Goal: Task Accomplishment & Management: Use online tool/utility

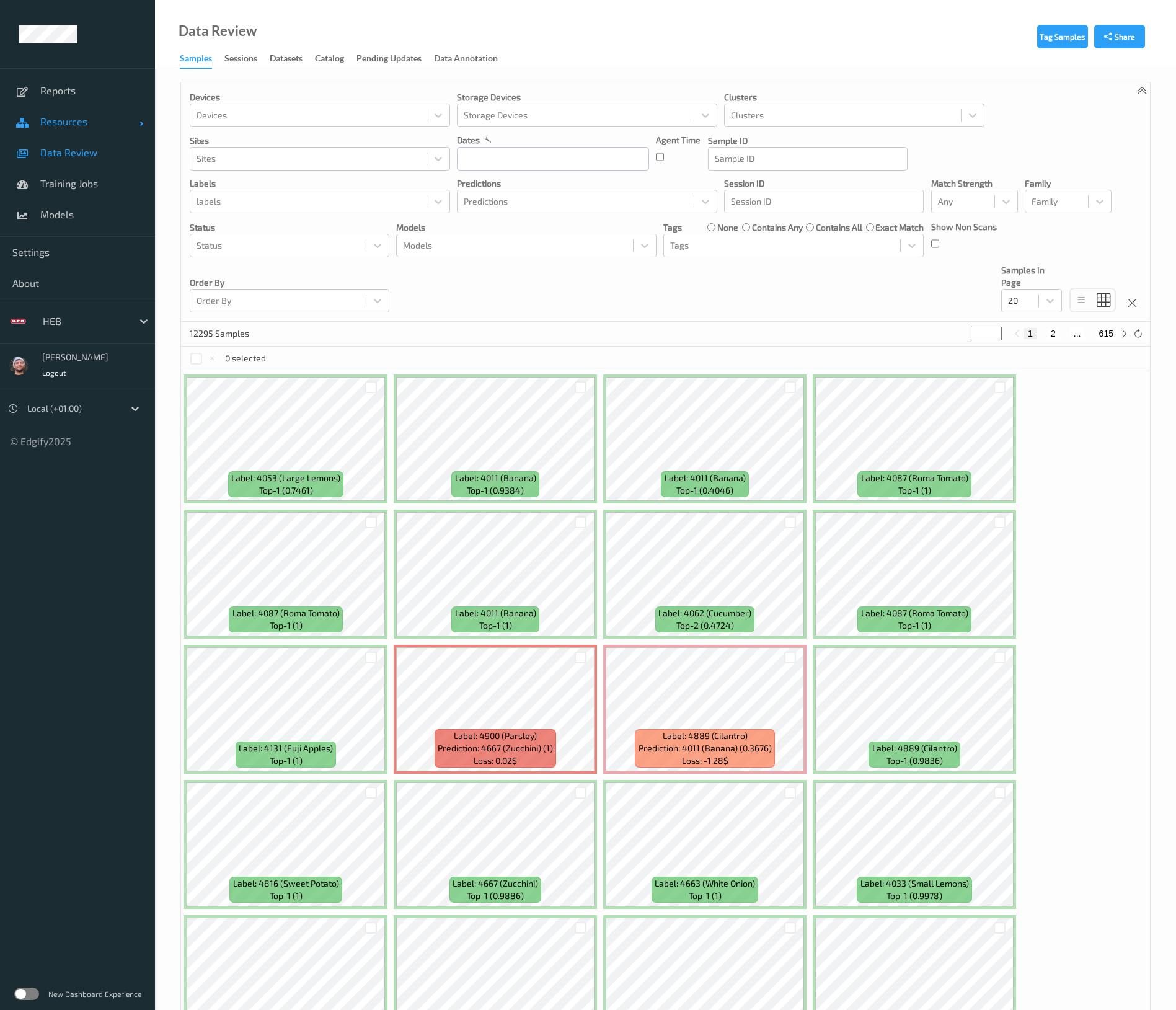
click at [71, 125] on span "Resources" at bounding box center [90, 121] width 100 height 13
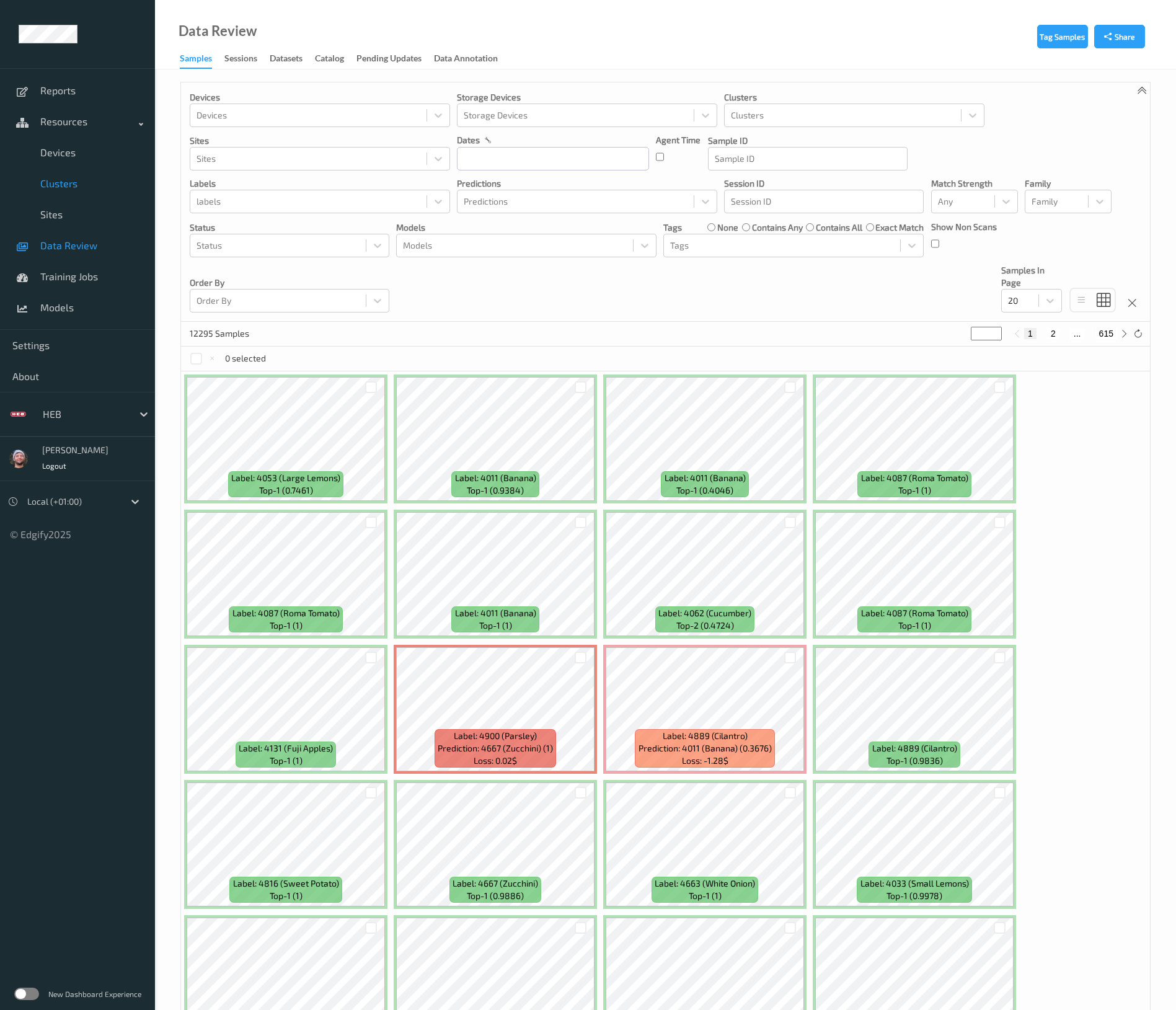
click at [70, 180] on span "Clusters" at bounding box center [92, 183] width 103 height 13
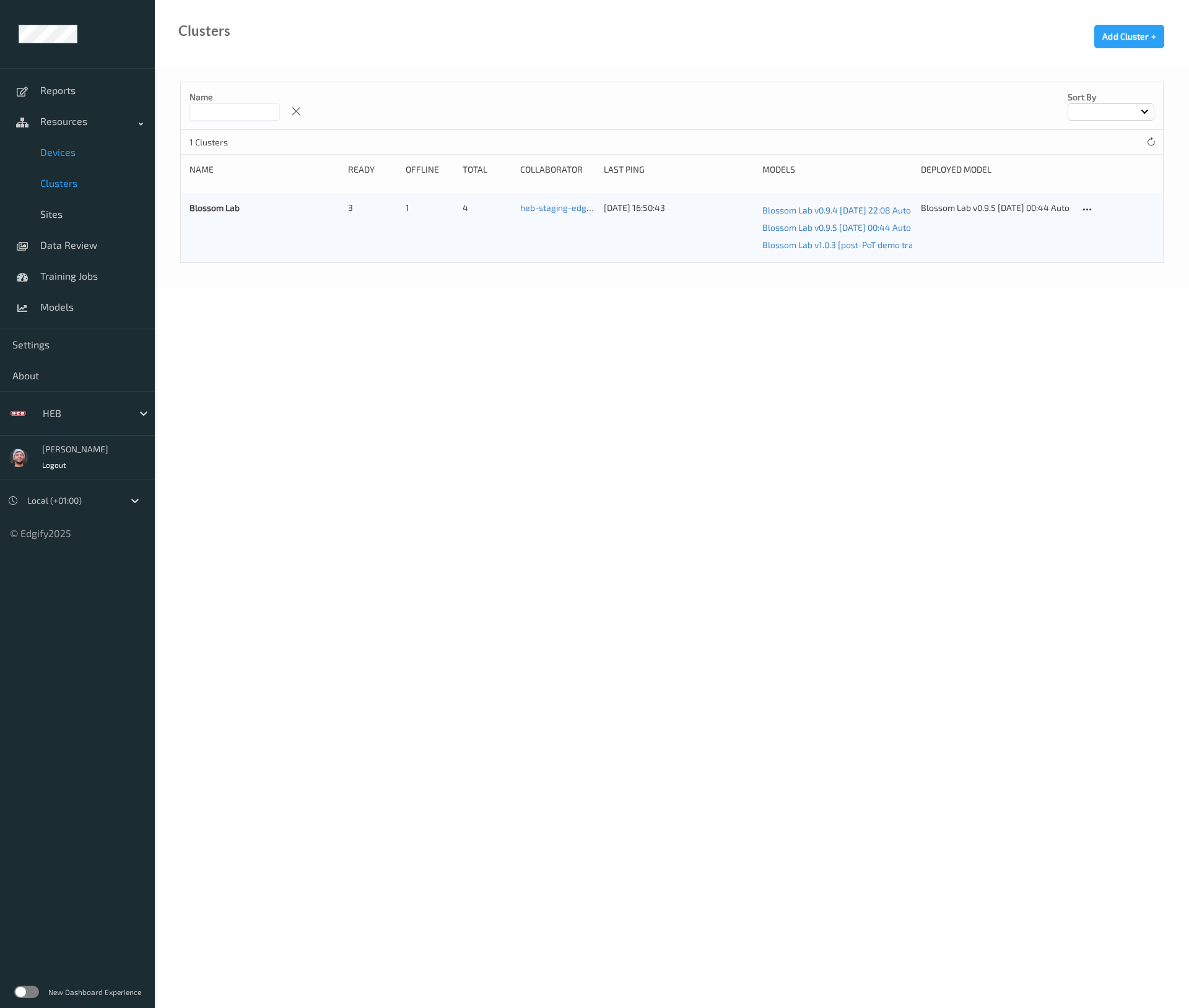
click at [71, 160] on link "Devices" at bounding box center [77, 153] width 155 height 31
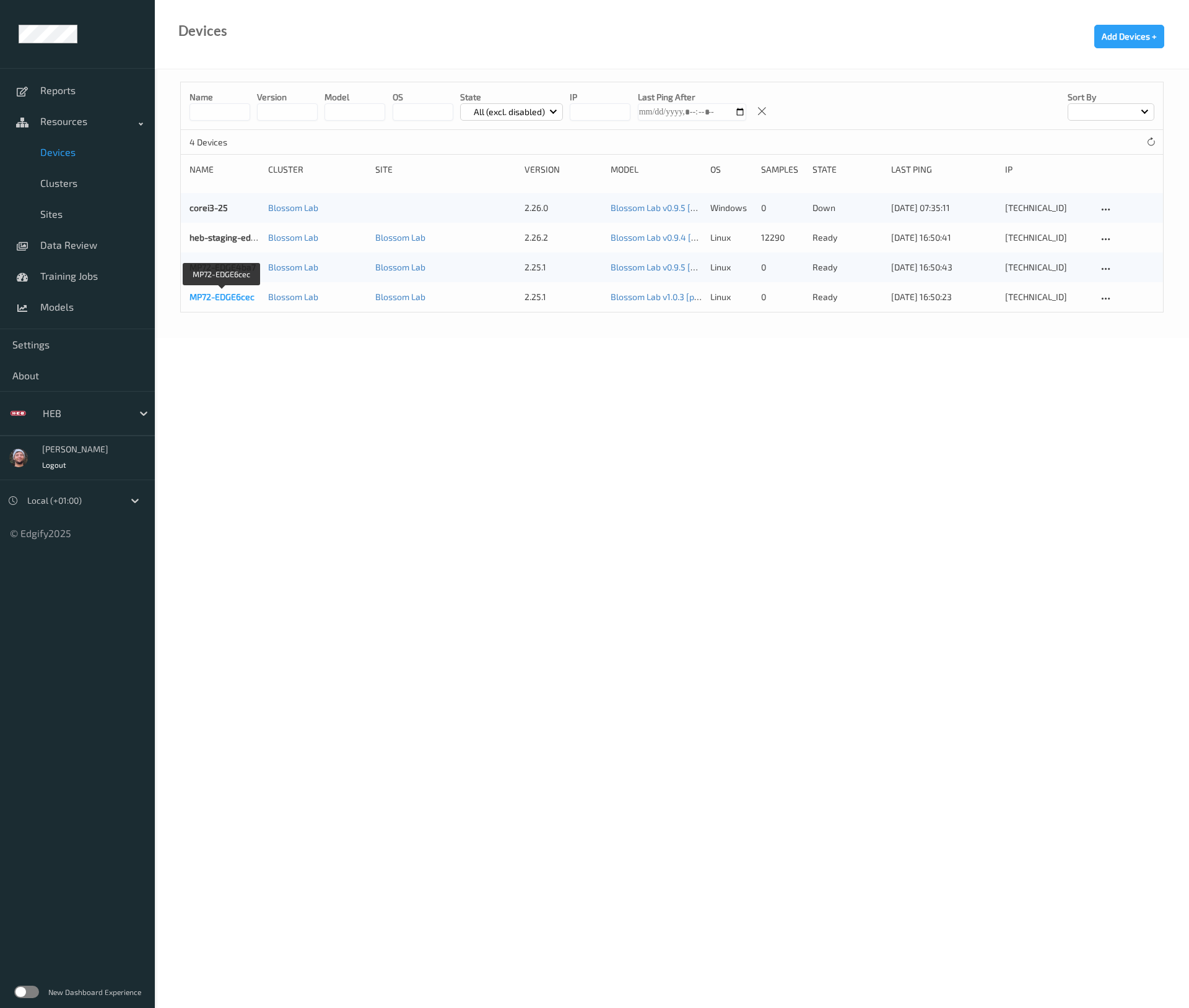
click at [235, 293] on link "MP72-EDGE6cec" at bounding box center [221, 296] width 65 height 11
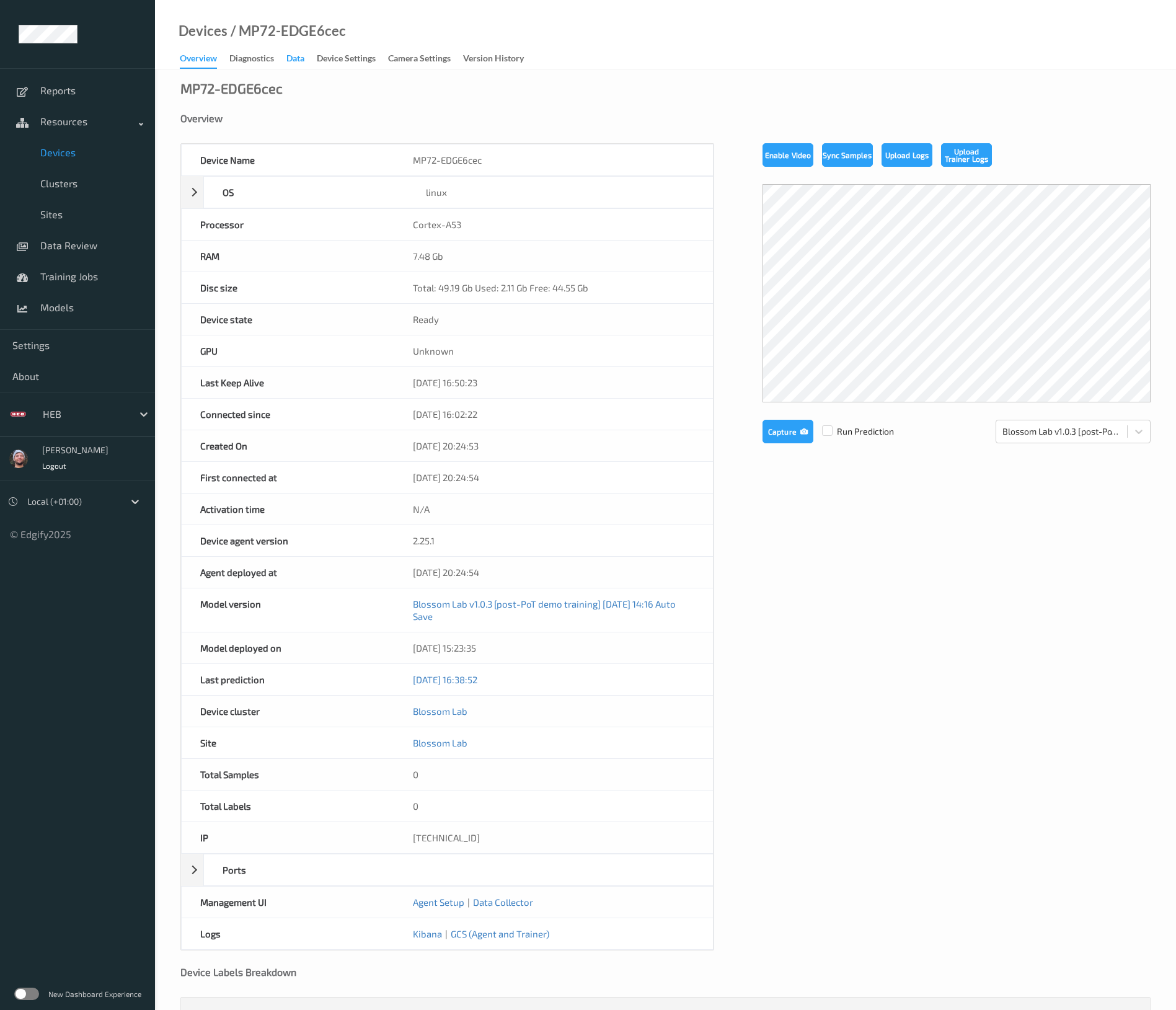
click at [291, 63] on div "Data" at bounding box center [295, 60] width 18 height 15
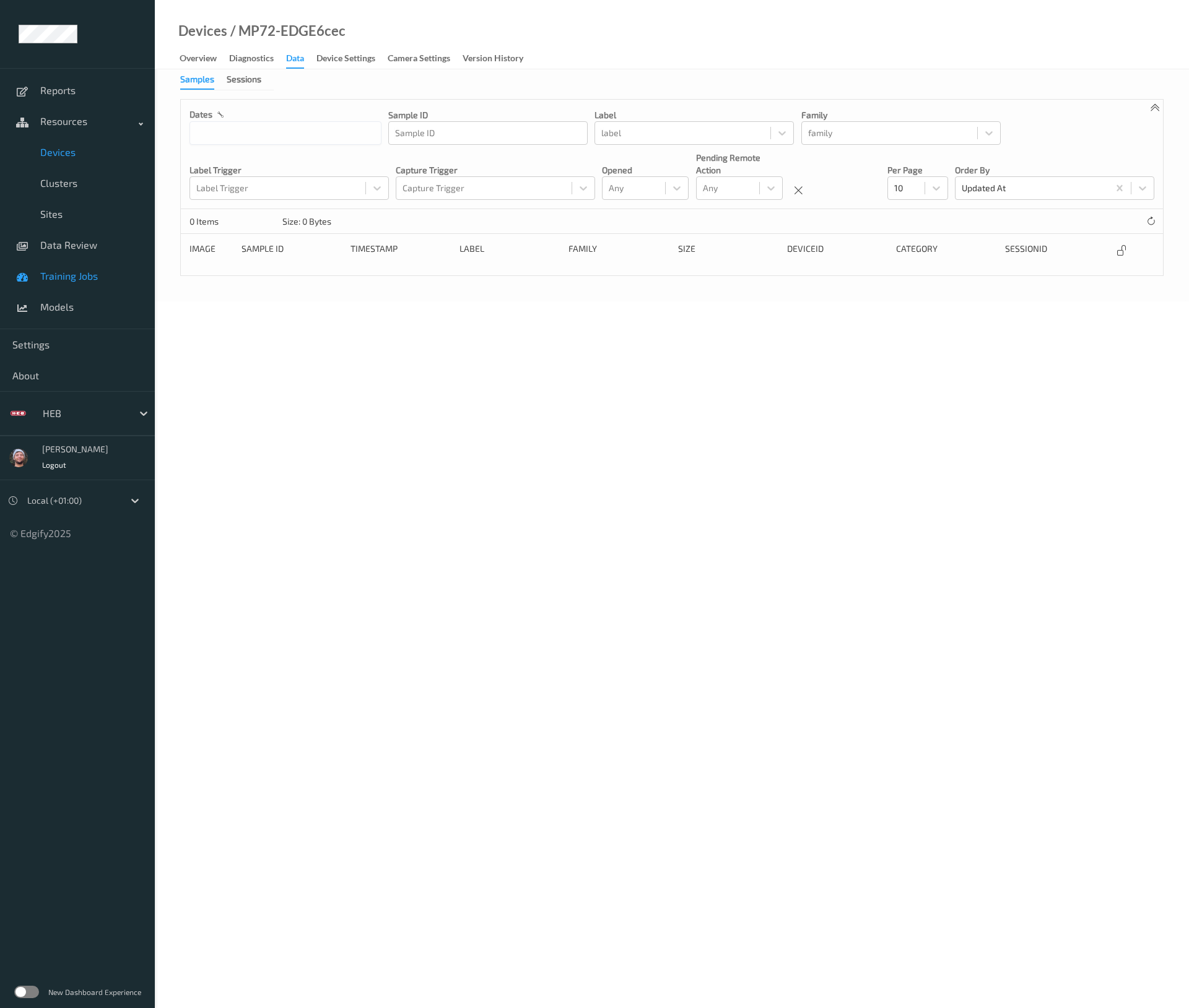
click at [0, 263] on link "Training Jobs" at bounding box center [77, 276] width 155 height 31
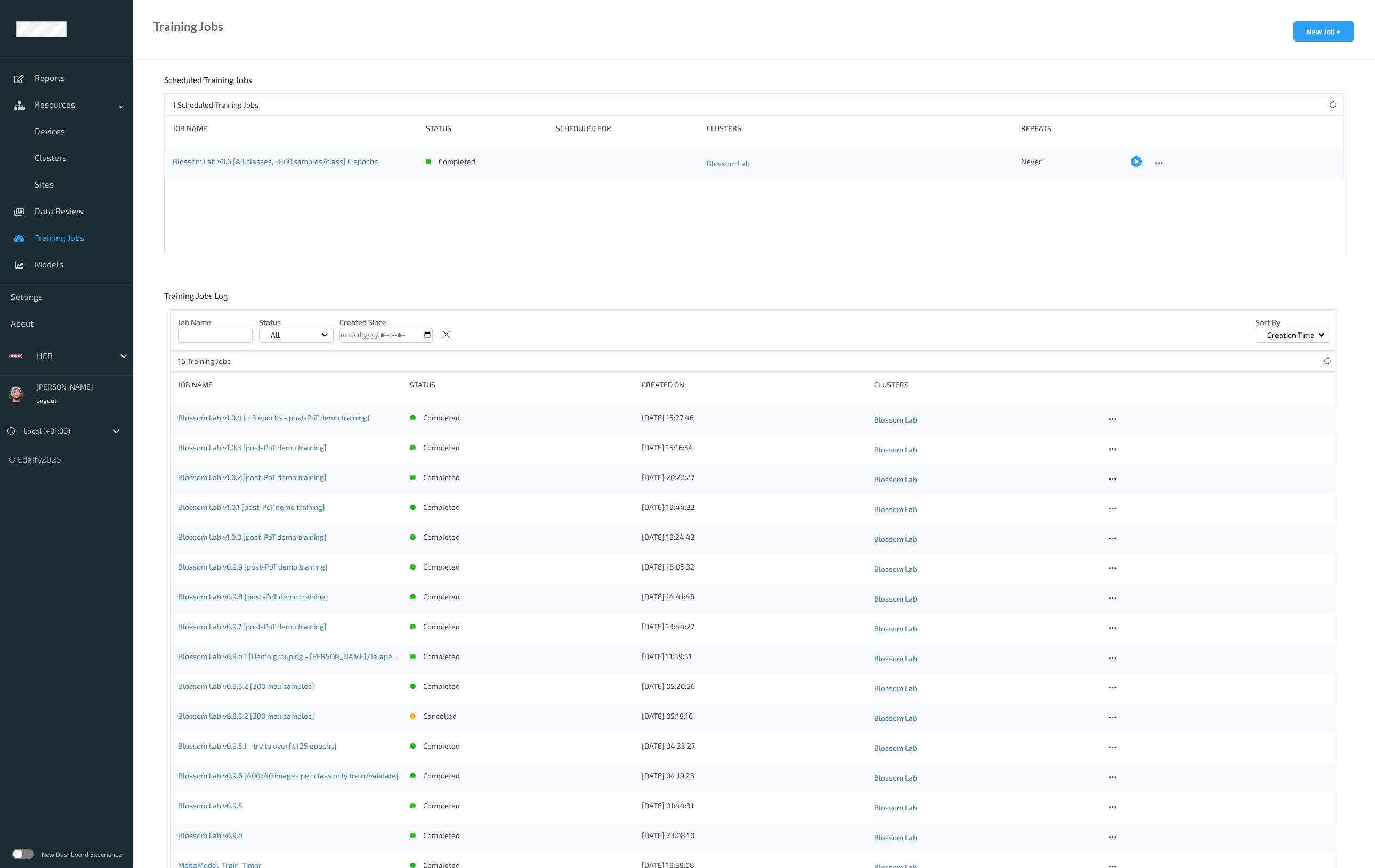
click at [71, 249] on link "Training Jobs" at bounding box center [67, 238] width 133 height 27
click at [419, 219] on div "1 Scheduled Training Jobs Job Name Status Scheduled for Clusters Repeats Blosso…" at bounding box center [753, 173] width 1180 height 160
click at [445, 274] on div "Training Jobs New Job + Scheduled Training Jobs 1 Scheduled Training Jobs Job N…" at bounding box center [753, 479] width 1241 height 808
click at [440, 288] on div "Training Jobs New Job + Scheduled Training Jobs 1 Scheduled Training Jobs Job N…" at bounding box center [753, 479] width 1241 height 808
click at [66, 131] on span "Devices" at bounding box center [79, 131] width 88 height 11
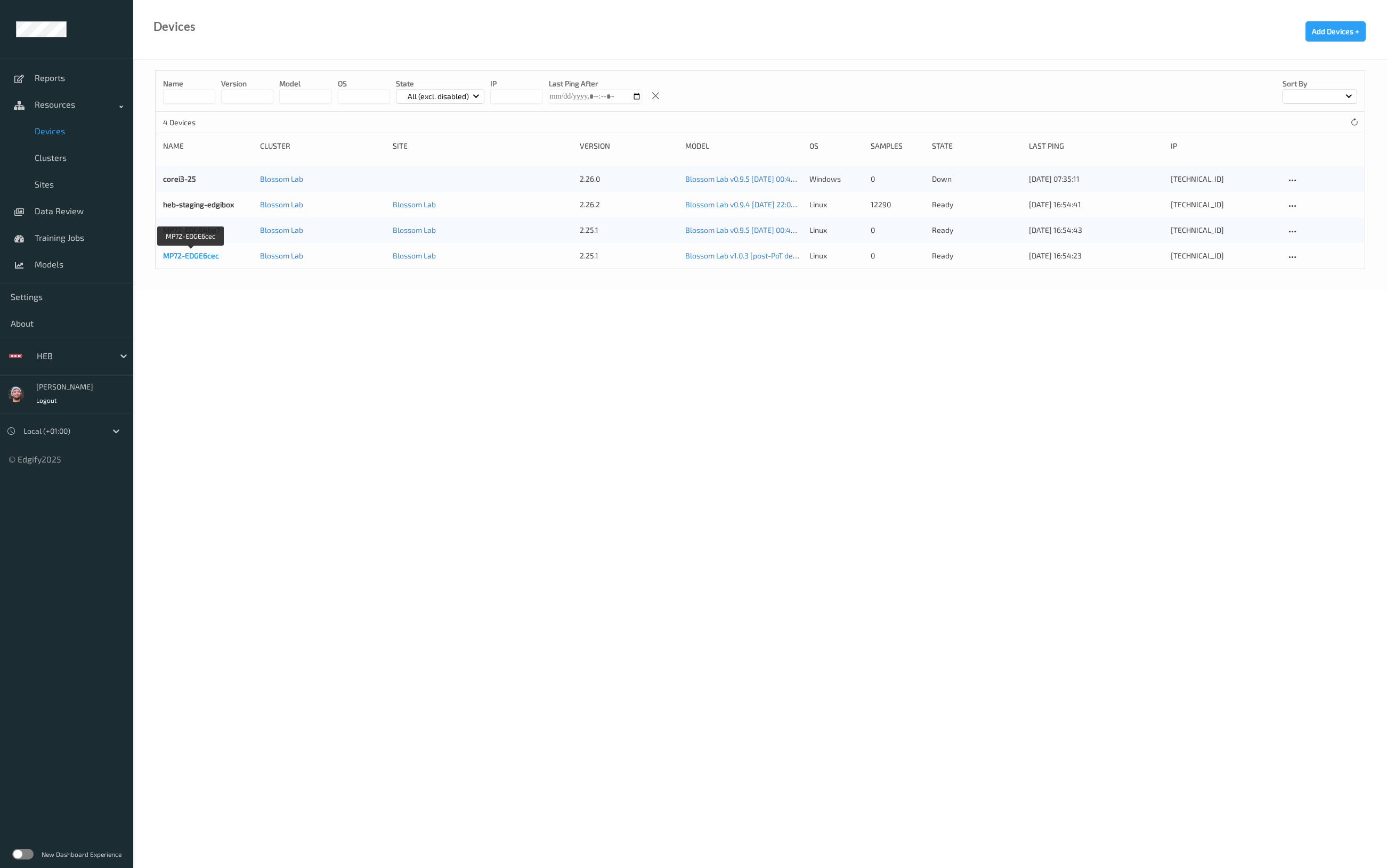
click at [214, 253] on link "MP72-EDGE6cec" at bounding box center [190, 255] width 56 height 9
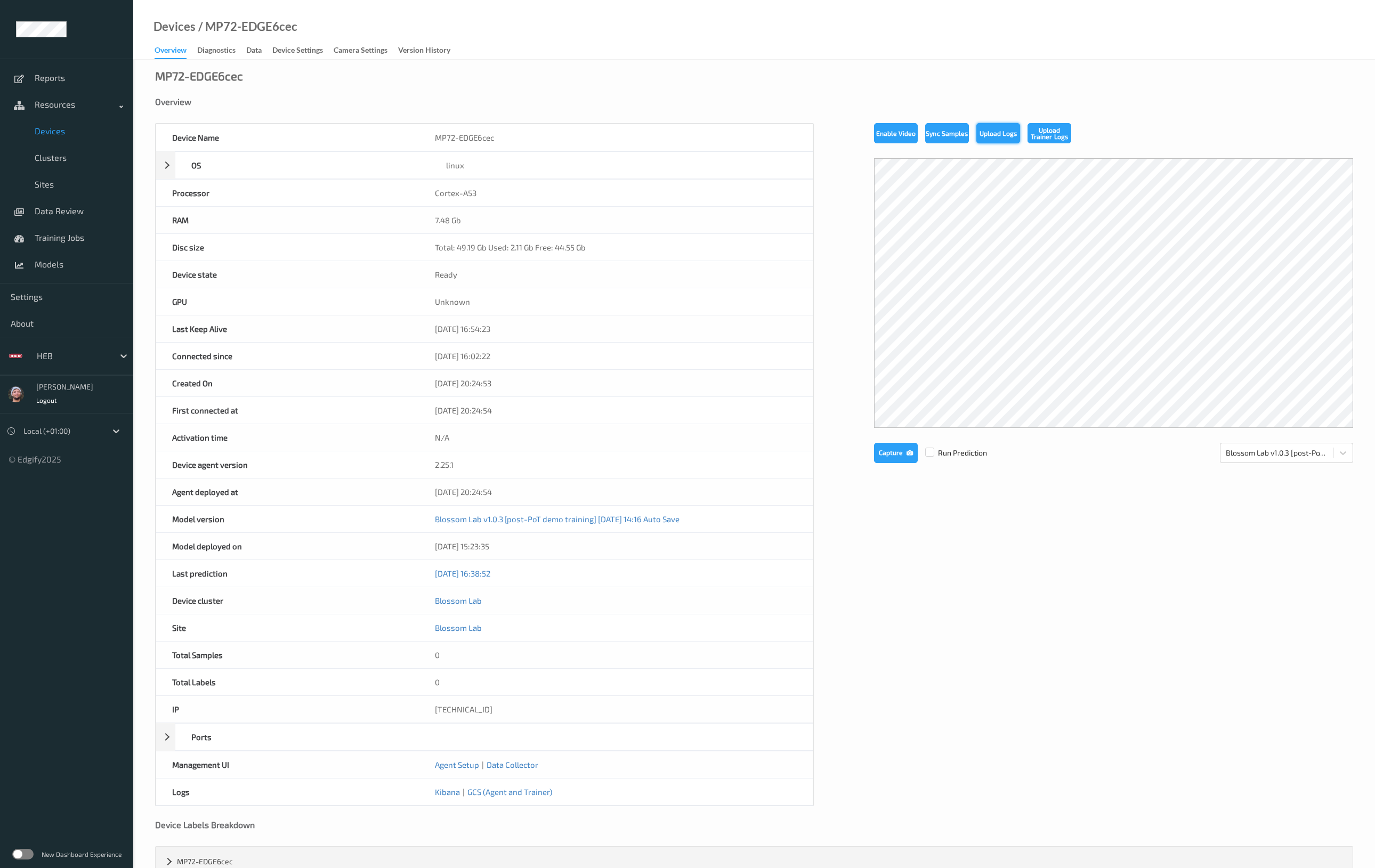
click at [986, 127] on button "Upload Logs" at bounding box center [998, 133] width 44 height 20
